Goal: Find specific page/section: Find specific page/section

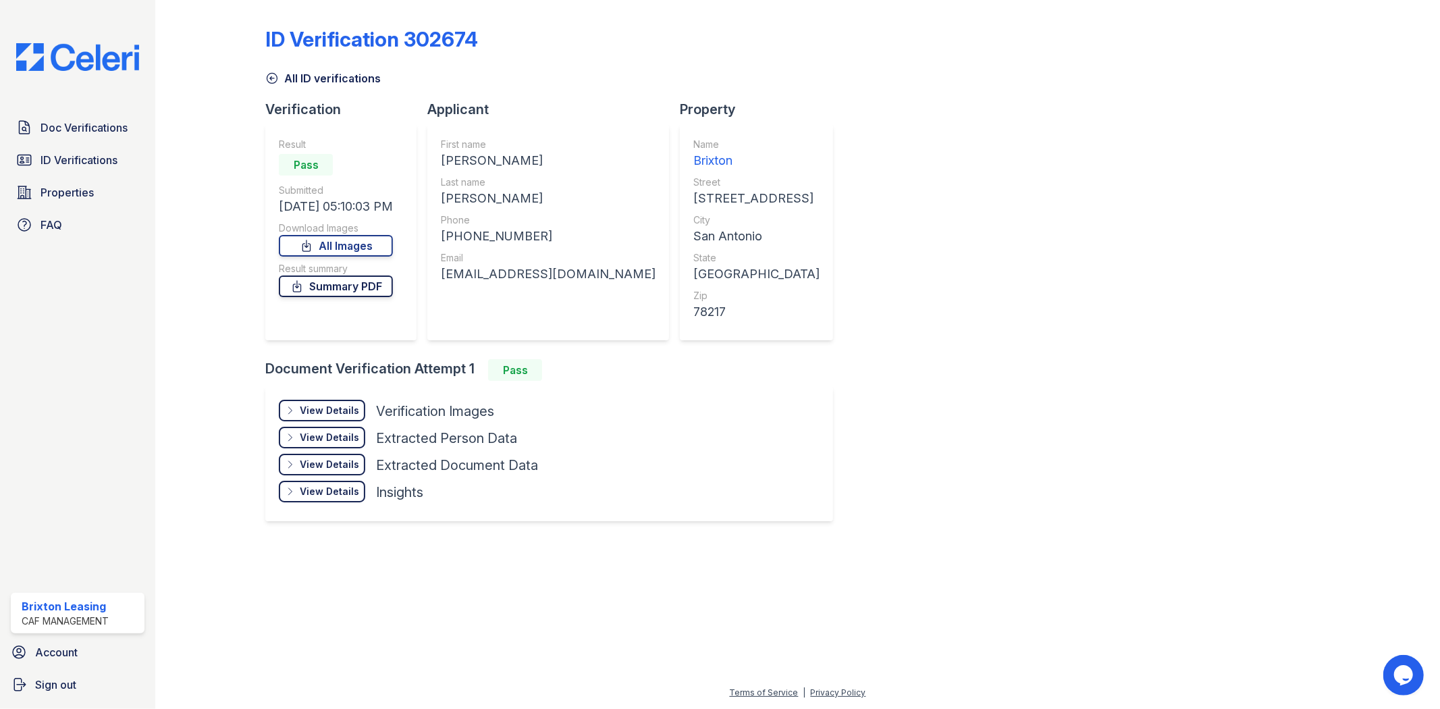
click at [363, 289] on link "Summary PDF" at bounding box center [336, 286] width 114 height 22
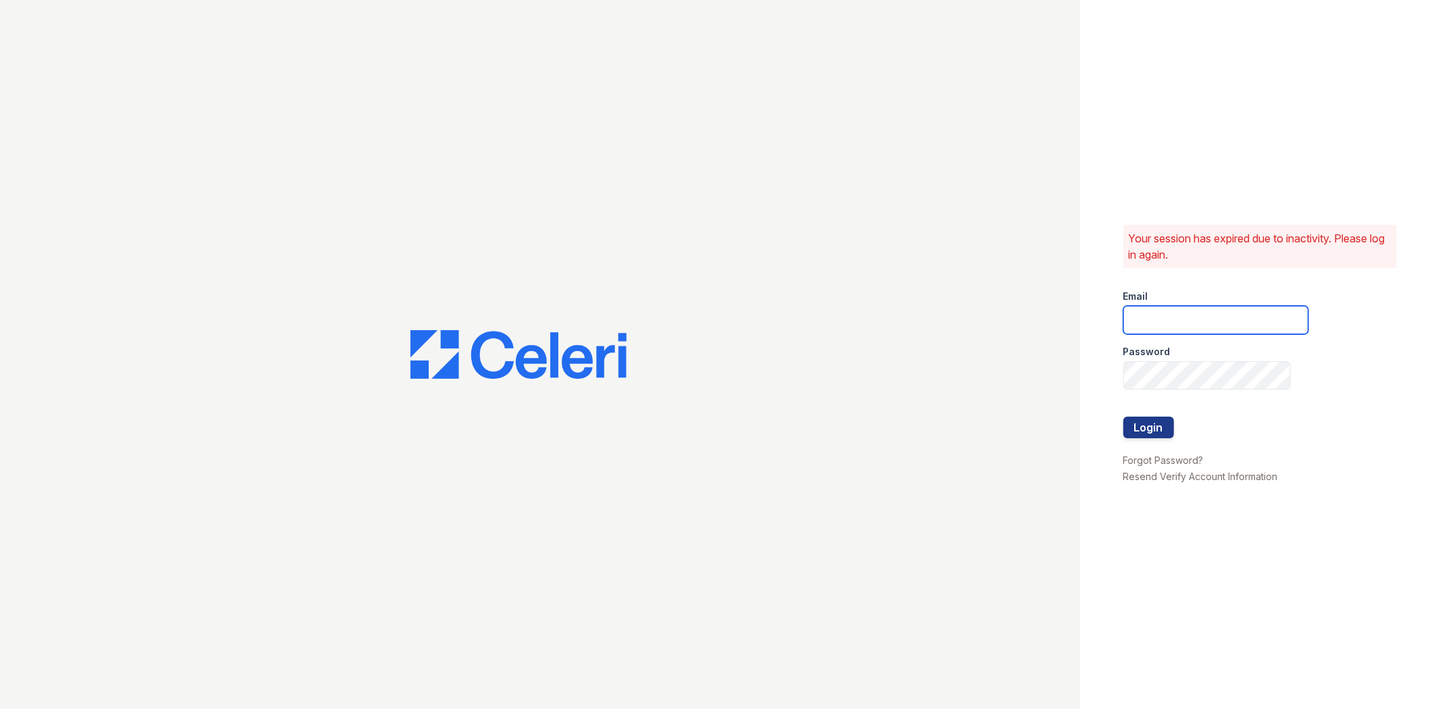
click at [1209, 321] on input "email" at bounding box center [1215, 320] width 185 height 28
type input "brixton1@cafmanagement.com"
click at [1123, 417] on button "Login" at bounding box center [1148, 428] width 51 height 22
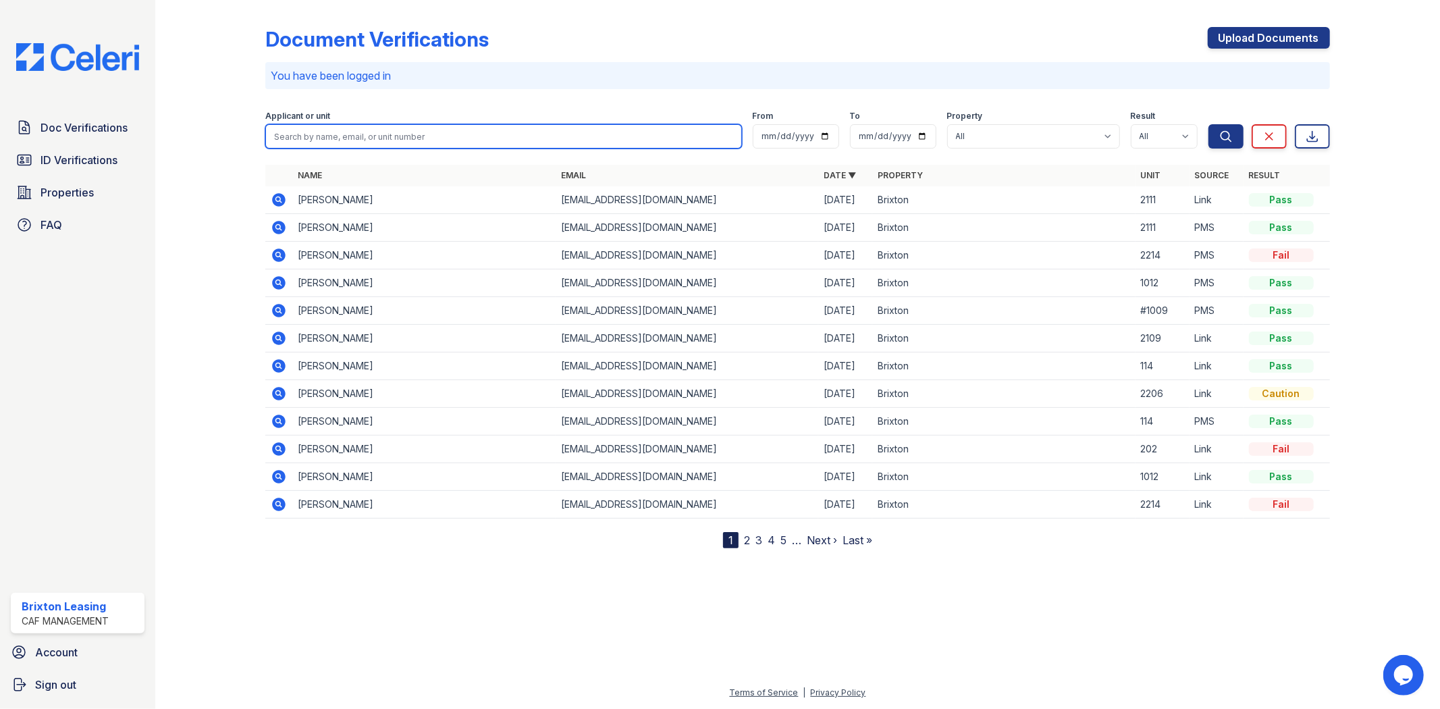
click at [383, 140] on input "search" at bounding box center [503, 136] width 476 height 24
type input "[PERSON_NAME]"
click at [1208, 124] on button "Search" at bounding box center [1225, 136] width 35 height 24
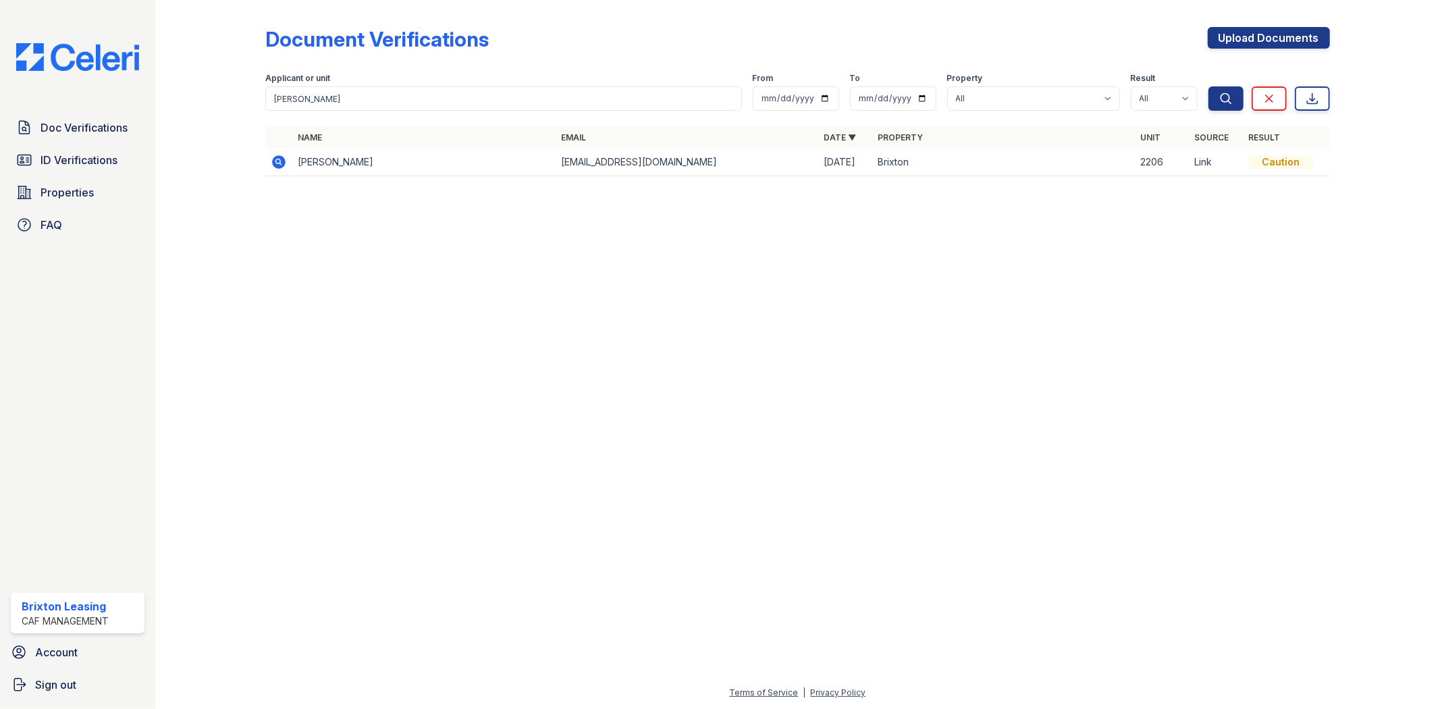
click at [281, 160] on icon at bounding box center [280, 162] width 14 height 14
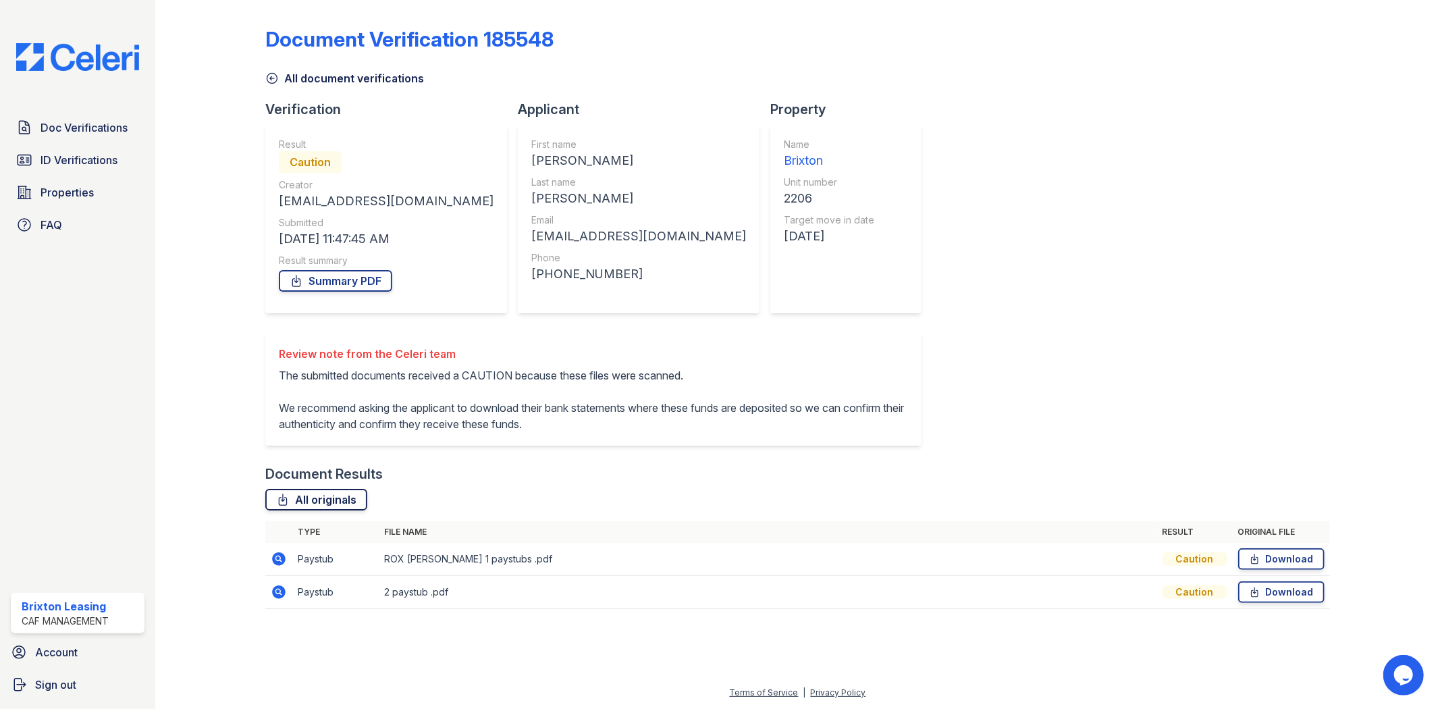
click at [315, 502] on link "All originals" at bounding box center [316, 500] width 102 height 22
drag, startPoint x: 1364, startPoint y: 108, endPoint x: 1357, endPoint y: 99, distance: 11.6
click at [1362, 105] on div at bounding box center [1374, 313] width 88 height 617
click at [1267, 563] on link "Download" at bounding box center [1281, 559] width 86 height 22
click at [1291, 594] on link "Download" at bounding box center [1281, 592] width 86 height 22
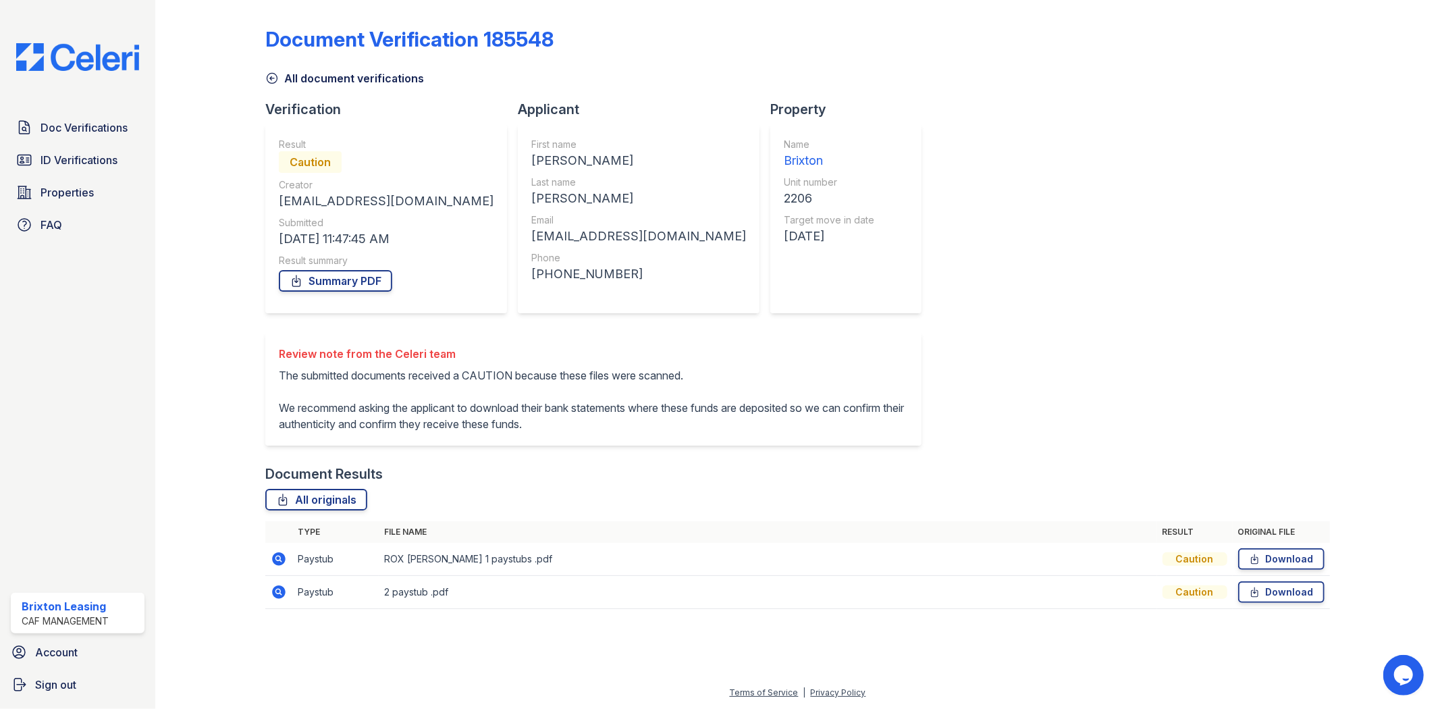
click at [1439, 278] on div "Document Verification 185548 All document verifications Verification Result Cau…" at bounding box center [797, 354] width 1285 height 709
click at [336, 289] on link "Summary PDF" at bounding box center [335, 281] width 113 height 22
click at [105, 169] on link "ID Verifications" at bounding box center [78, 160] width 134 height 27
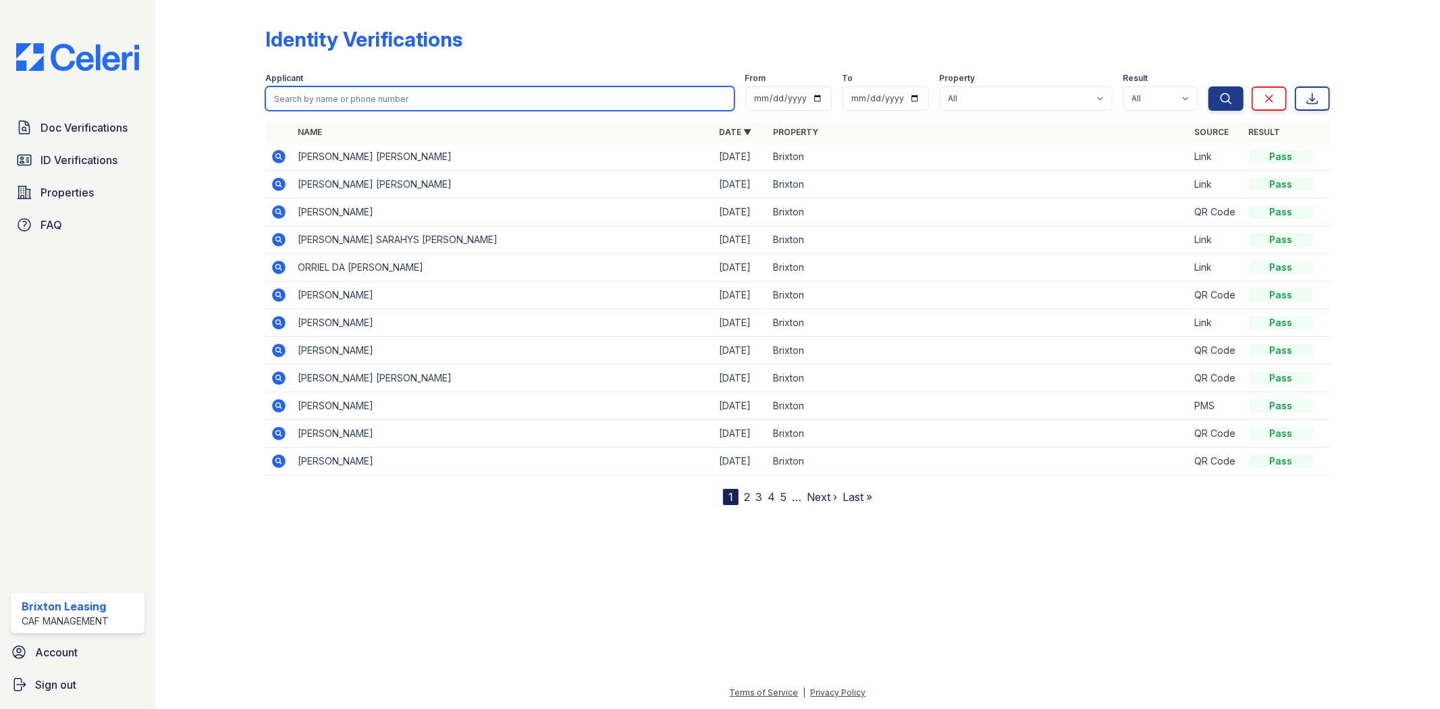
click at [448, 103] on input "search" at bounding box center [499, 98] width 469 height 24
type input "Pino"
click at [1208, 86] on button "Search" at bounding box center [1225, 98] width 35 height 24
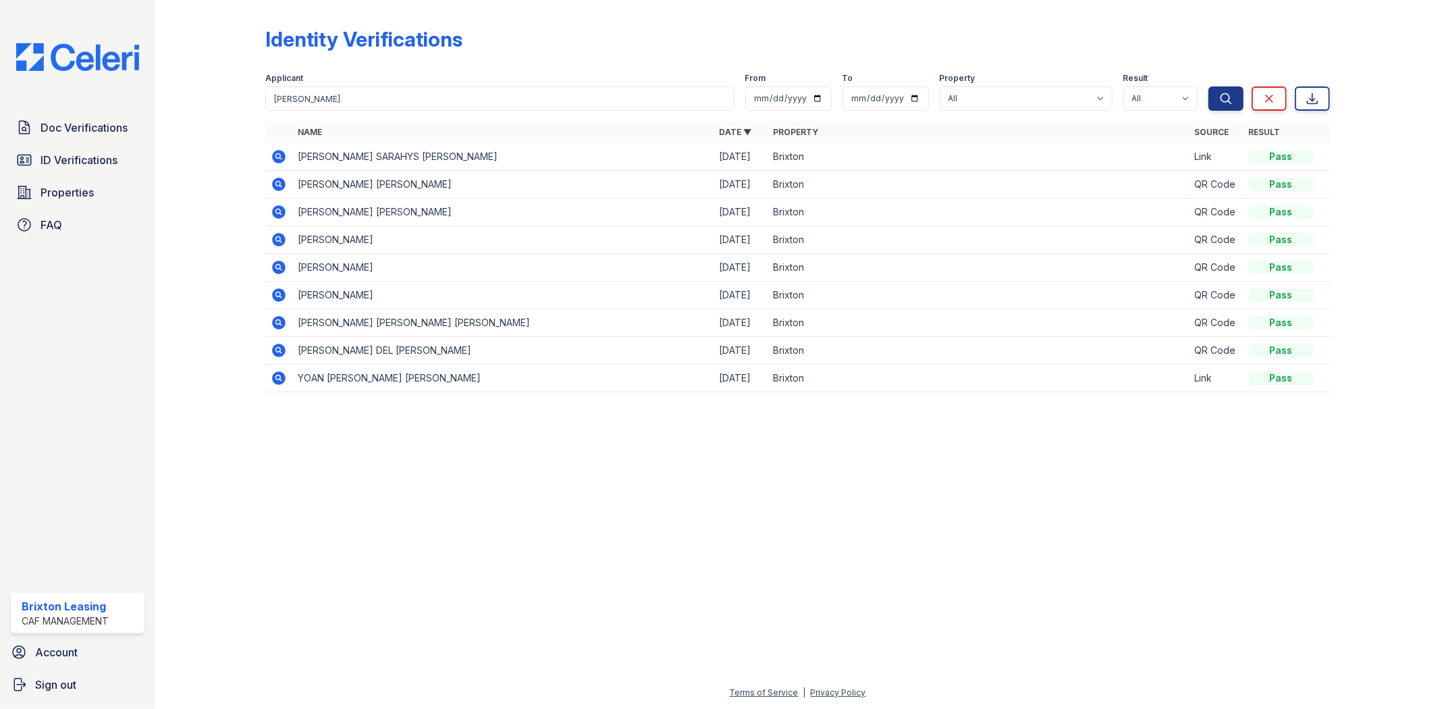
click at [284, 190] on icon at bounding box center [279, 184] width 16 height 16
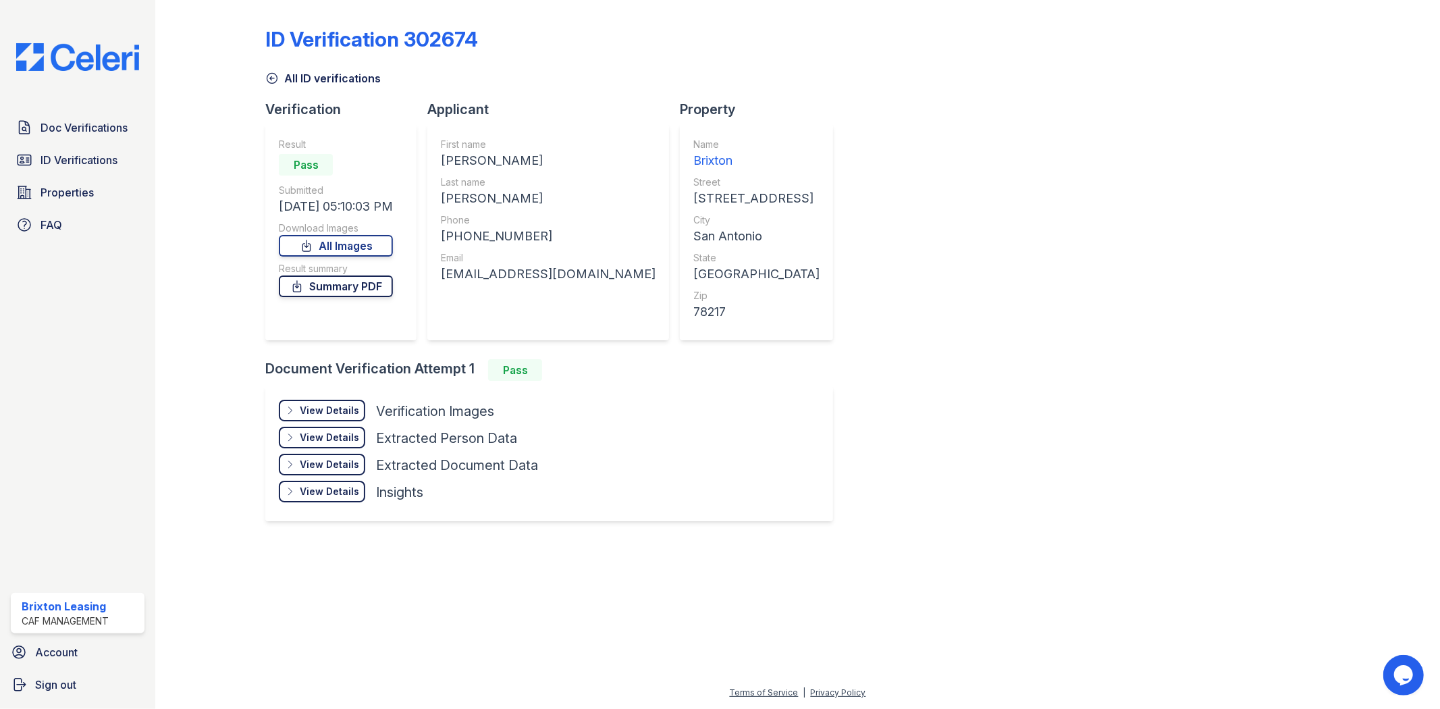
click at [327, 288] on link "Summary PDF" at bounding box center [336, 286] width 114 height 22
